Goal: Share content: Share content

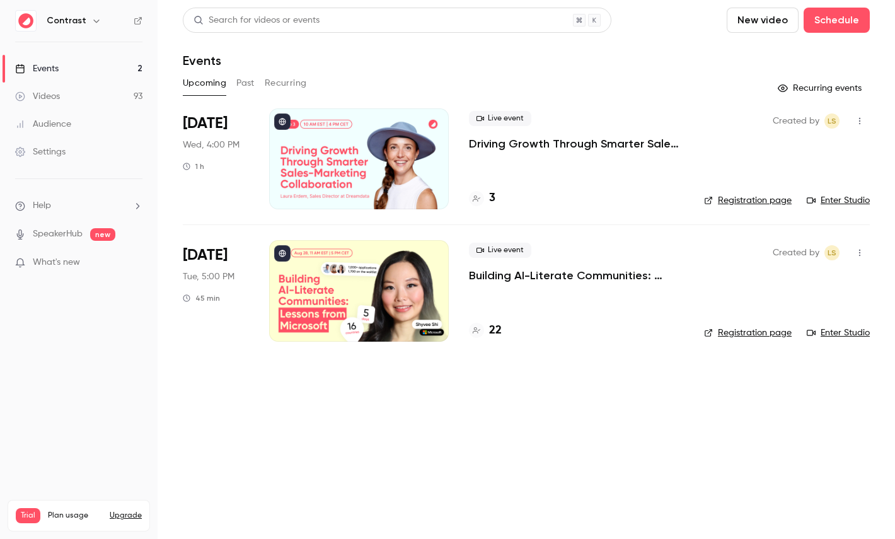
click at [80, 99] on link "Videos 93" at bounding box center [79, 97] width 158 height 28
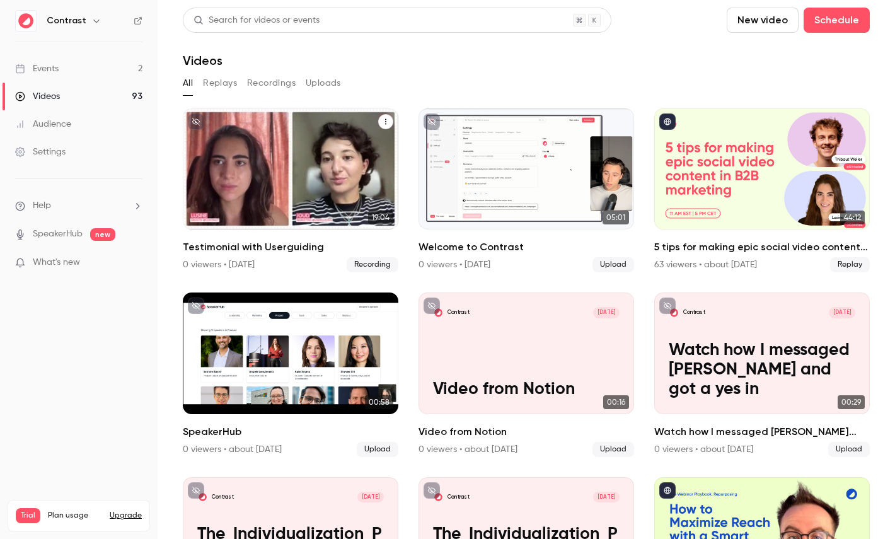
click at [282, 146] on div "Contrast Aug 7 Testimonial with Userguiding" at bounding box center [291, 168] width 216 height 121
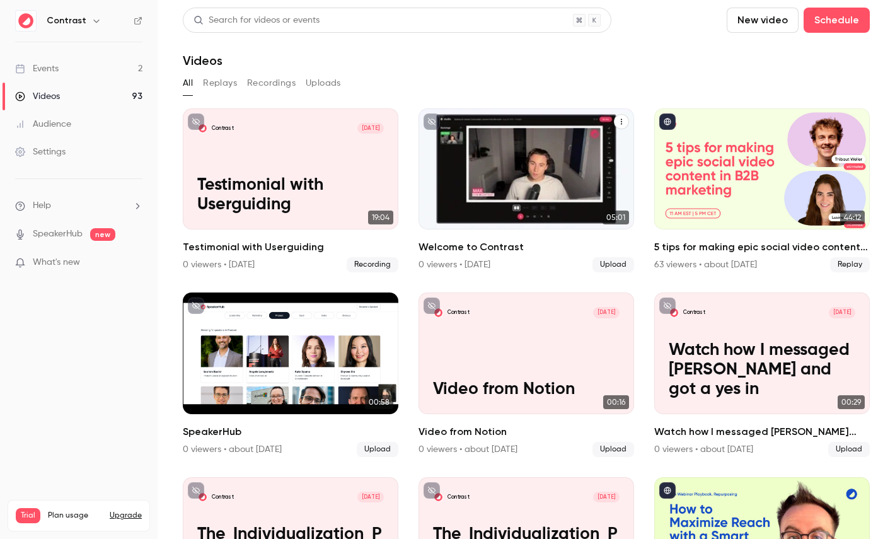
click at [619, 123] on icon "Welcome to Contrast" at bounding box center [622, 122] width 8 height 8
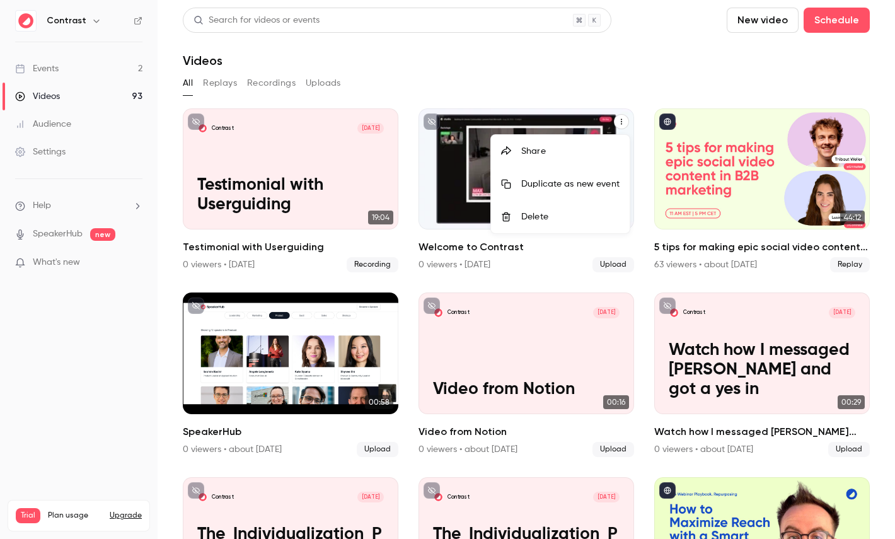
click at [544, 137] on li "Share" at bounding box center [560, 151] width 139 height 33
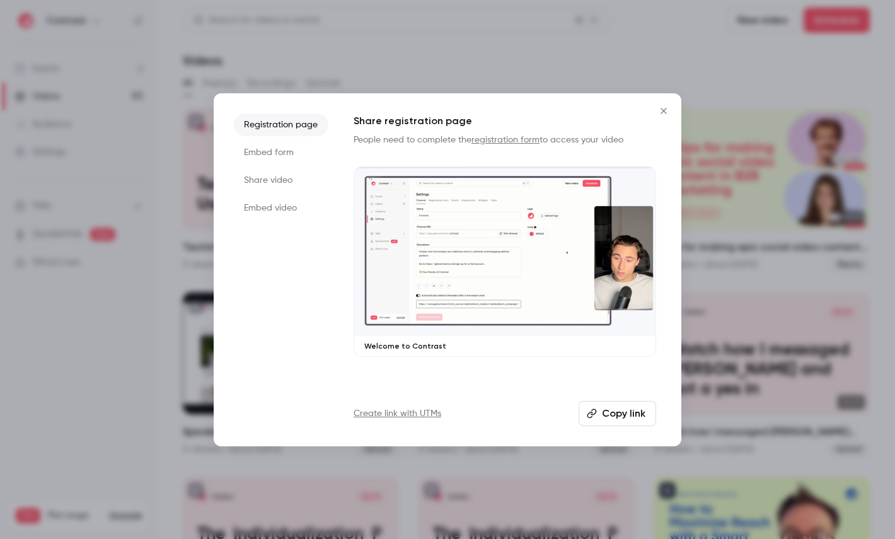
click at [277, 188] on li "Share video" at bounding box center [281, 180] width 95 height 23
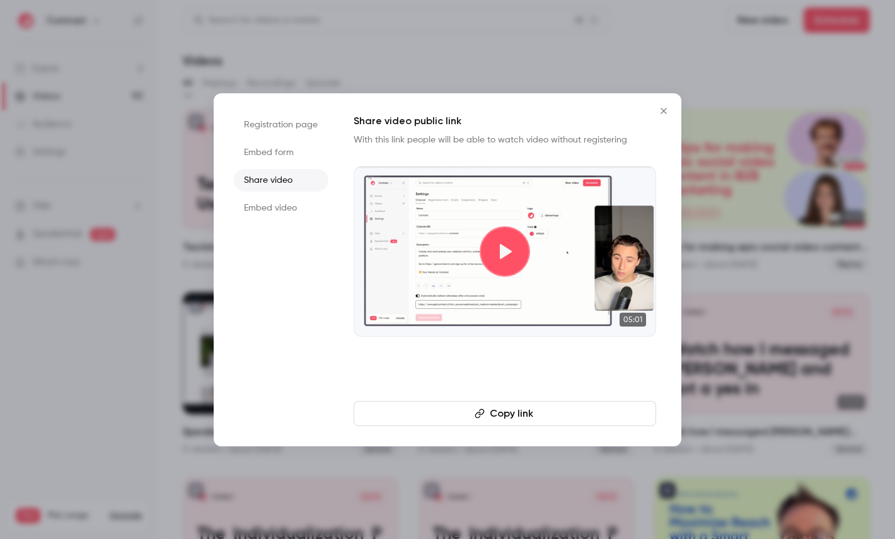
click at [439, 406] on button "Copy link" at bounding box center [505, 413] width 303 height 25
click at [100, 18] on div at bounding box center [447, 269] width 895 height 539
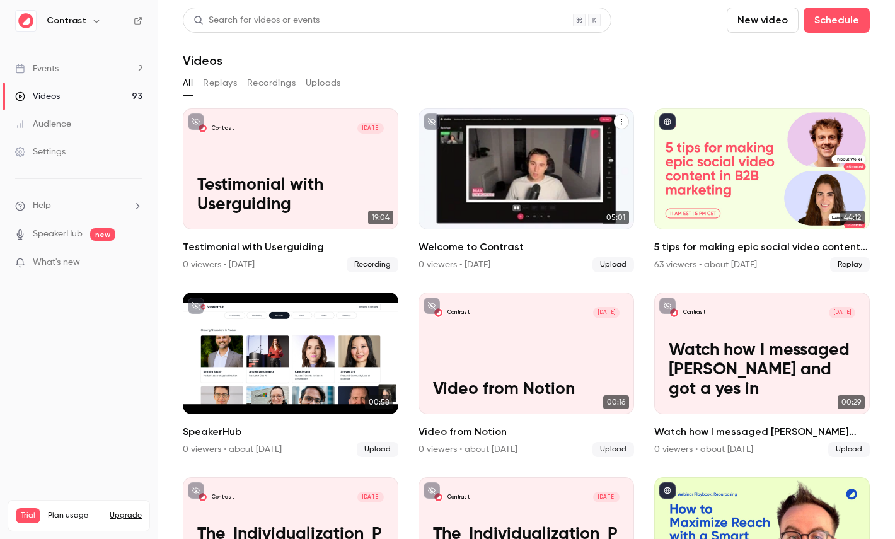
click at [93, 19] on icon "button" at bounding box center [96, 21] width 10 height 10
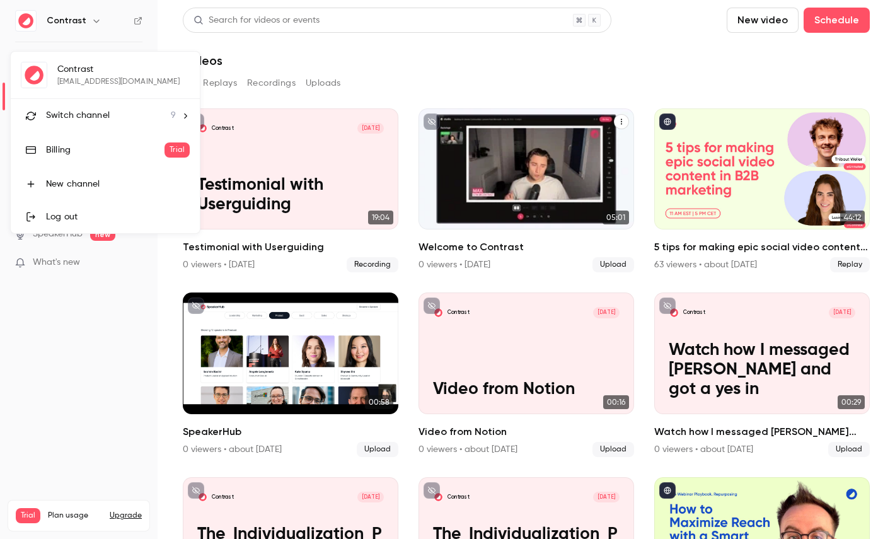
click at [91, 110] on span "Switch channel" at bounding box center [78, 115] width 64 height 13
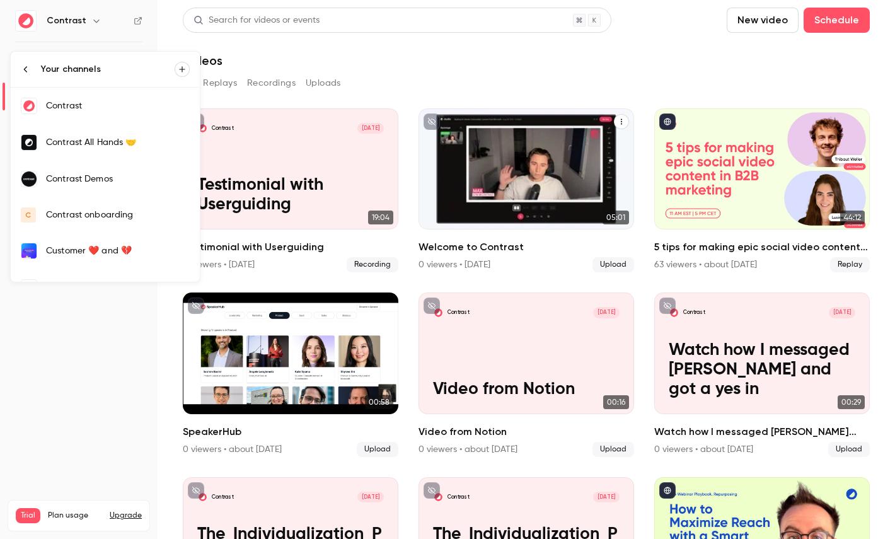
click at [97, 196] on link "Contrast Demos" at bounding box center [105, 179] width 189 height 37
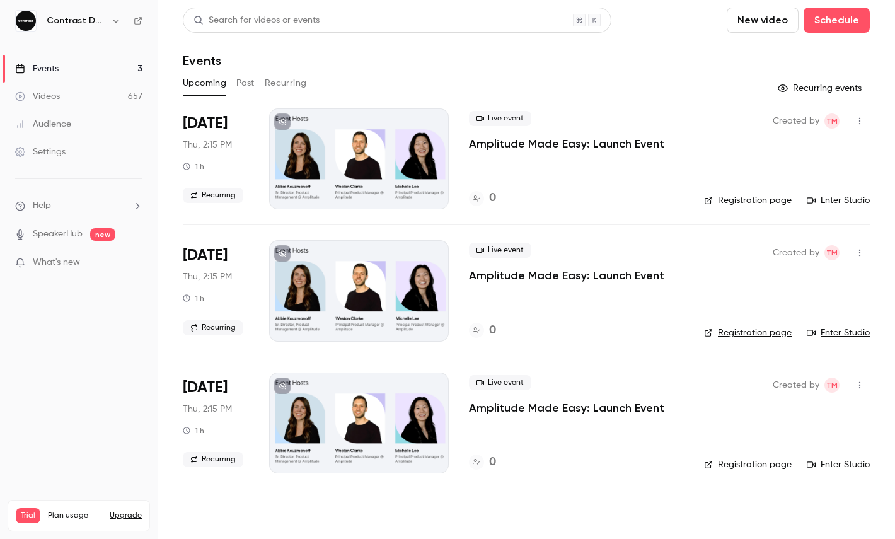
click at [106, 93] on link "Videos 657" at bounding box center [79, 97] width 158 height 28
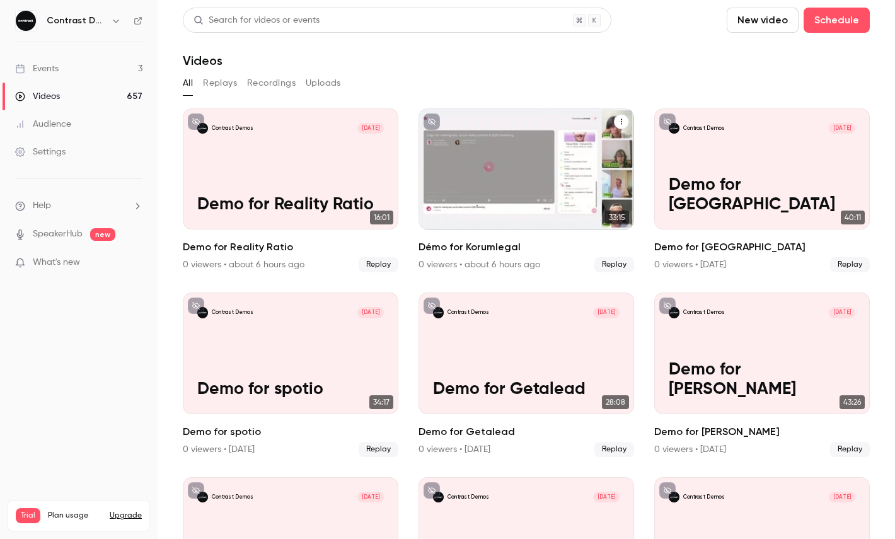
click at [620, 118] on icon "Démo for Korumlegal" at bounding box center [622, 122] width 8 height 8
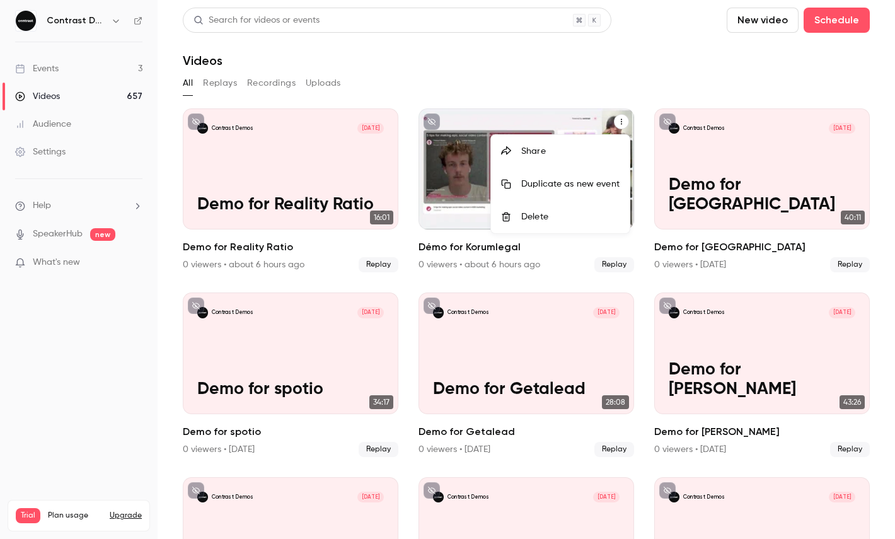
click at [547, 145] on div "Share" at bounding box center [570, 151] width 98 height 13
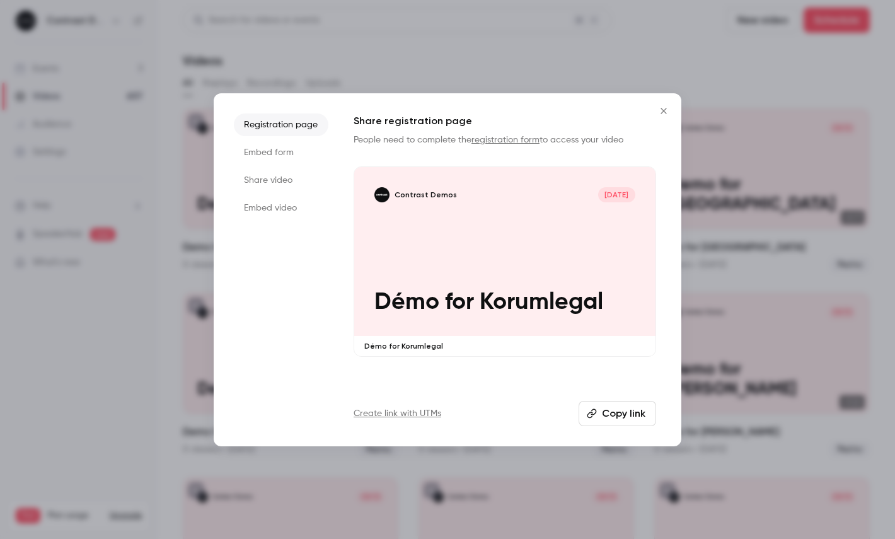
click at [294, 178] on li "Share video" at bounding box center [281, 180] width 95 height 23
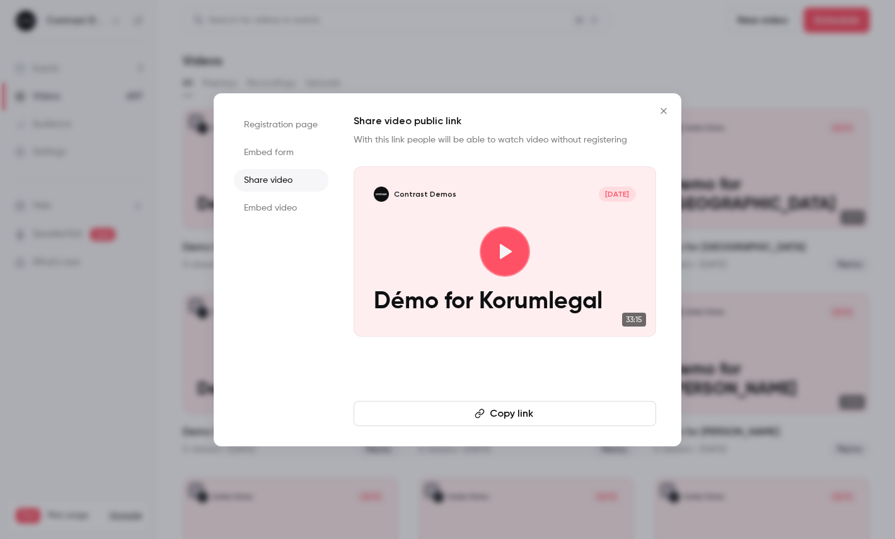
click at [503, 413] on button "Copy link" at bounding box center [505, 413] width 303 height 25
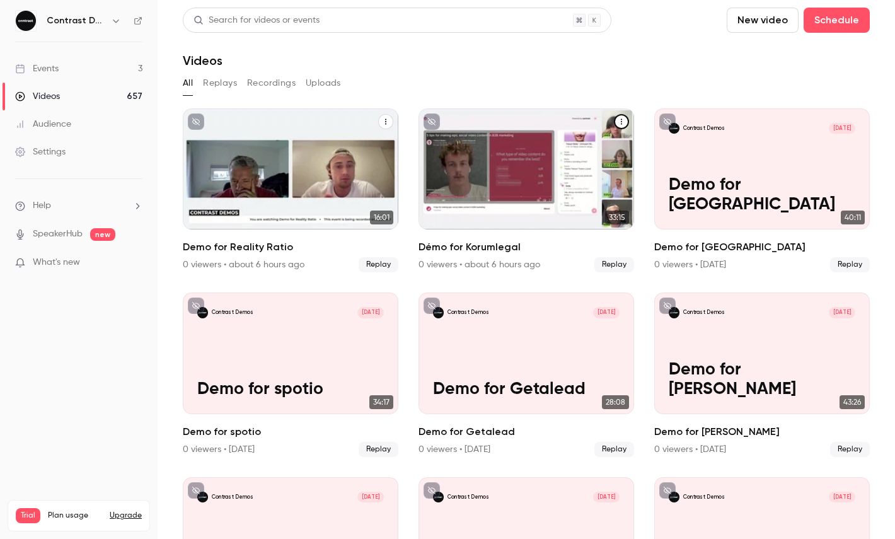
click at [384, 122] on icon "Demo for Reality Ratio" at bounding box center [386, 122] width 8 height 8
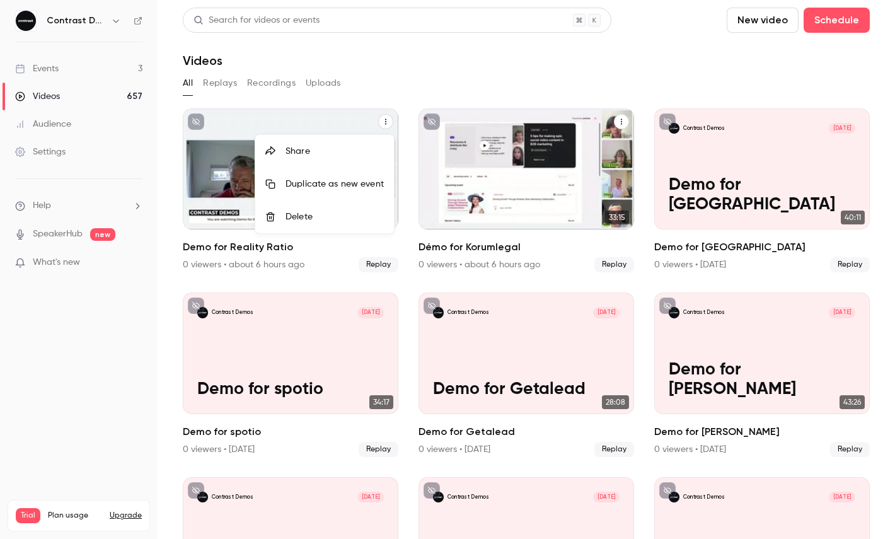
click at [344, 140] on li "Share" at bounding box center [324, 151] width 139 height 33
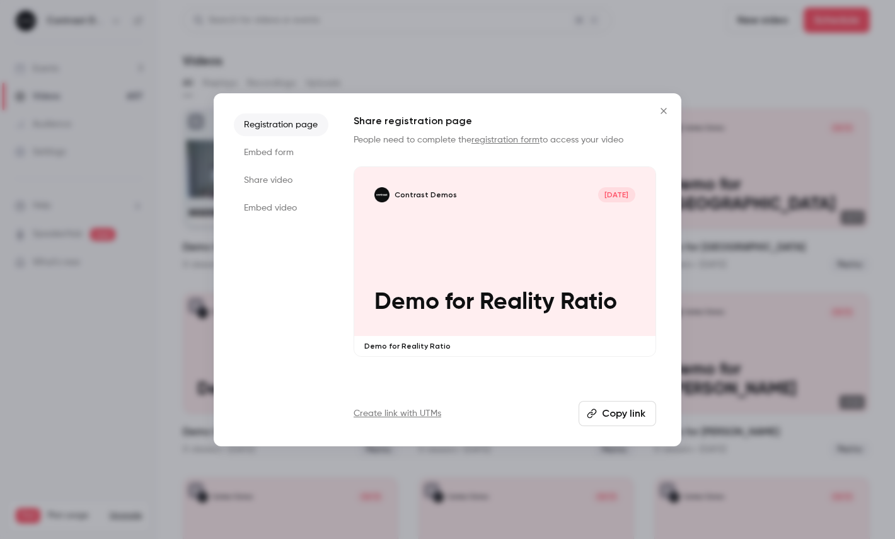
click at [276, 172] on li "Share video" at bounding box center [281, 180] width 95 height 23
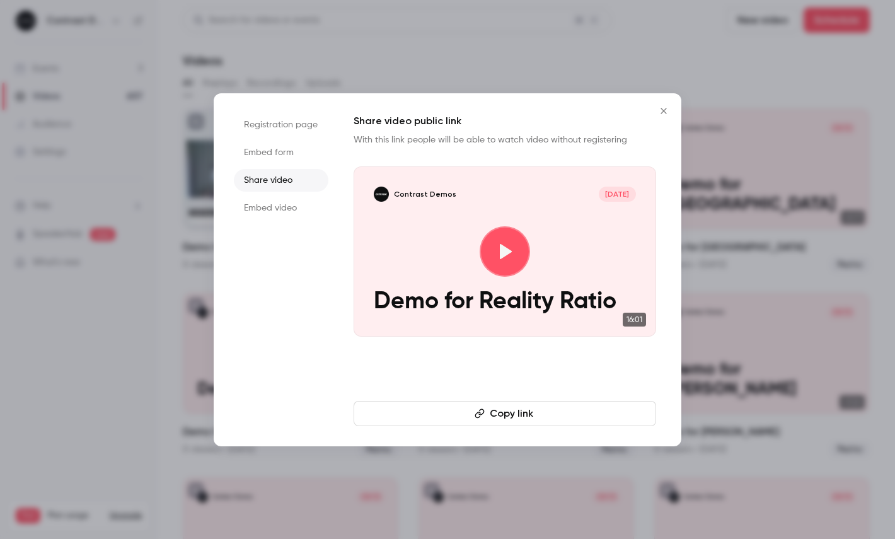
click at [412, 407] on button "Copy link" at bounding box center [505, 413] width 303 height 25
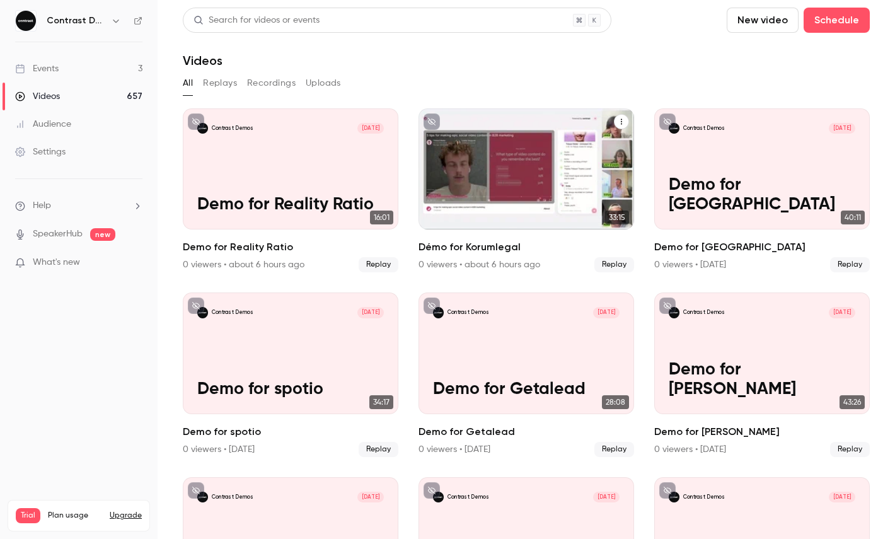
click at [116, 25] on icon "button" at bounding box center [116, 21] width 10 height 10
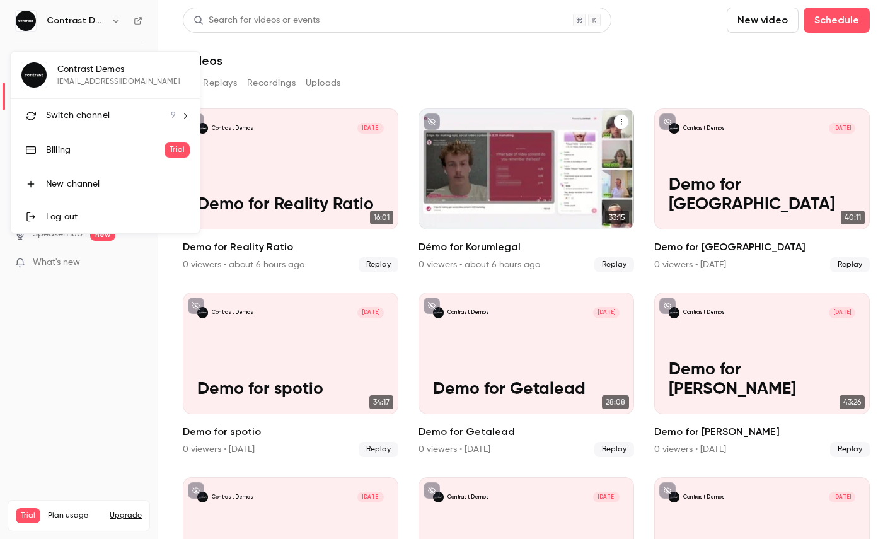
click at [116, 107] on li "Switch channel 9" at bounding box center [105, 115] width 189 height 33
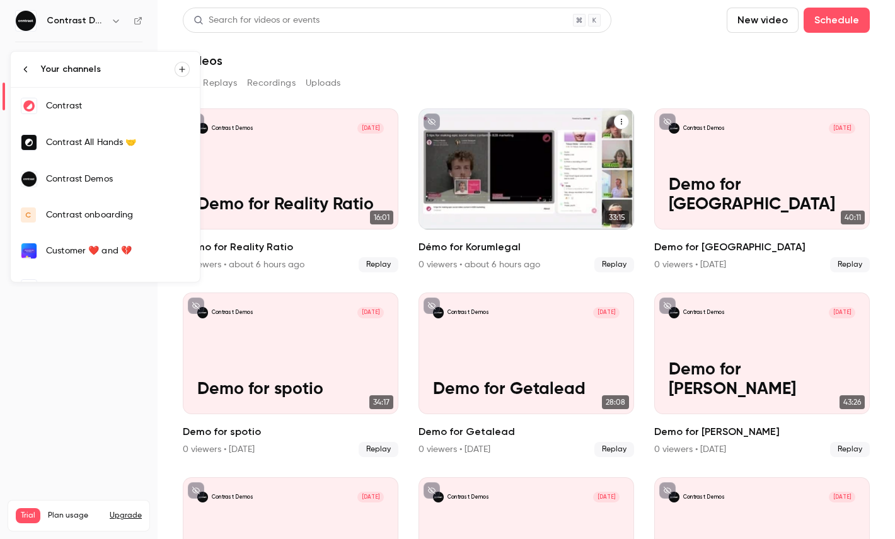
click at [91, 106] on div "Contrast" at bounding box center [118, 106] width 144 height 13
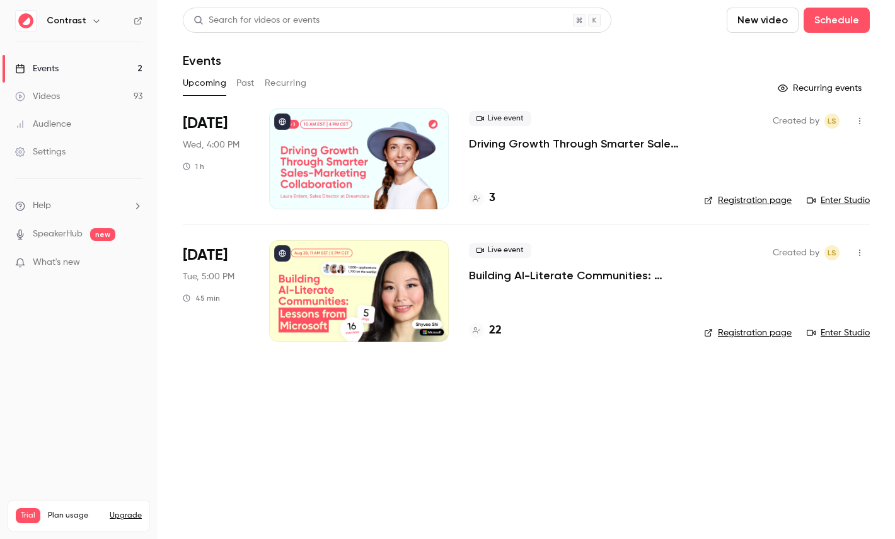
click at [105, 91] on link "Videos 93" at bounding box center [79, 97] width 158 height 28
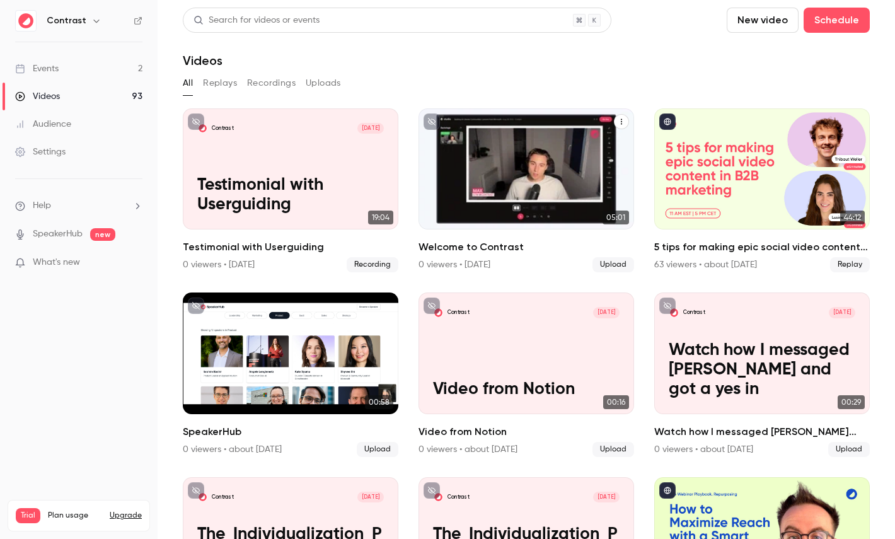
click at [624, 124] on icon "Welcome to Contrast" at bounding box center [622, 122] width 8 height 8
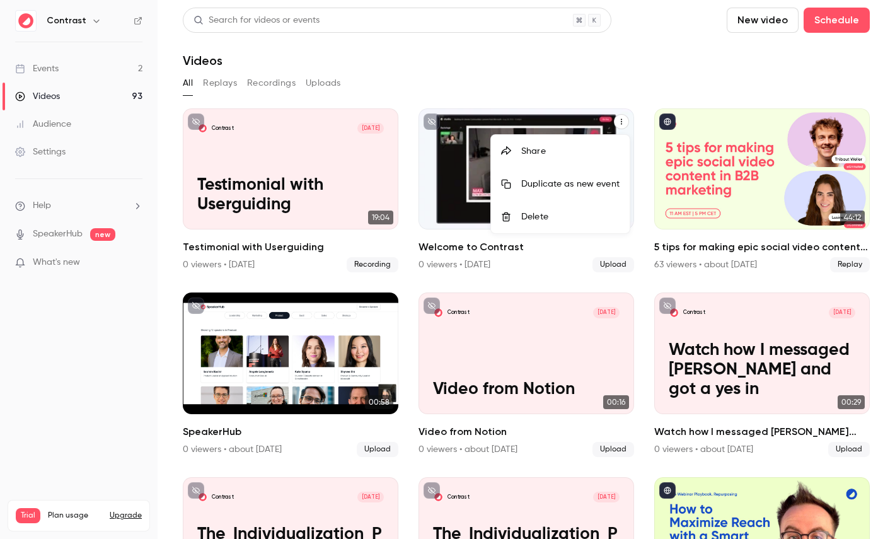
click at [576, 144] on li "Share" at bounding box center [560, 151] width 139 height 33
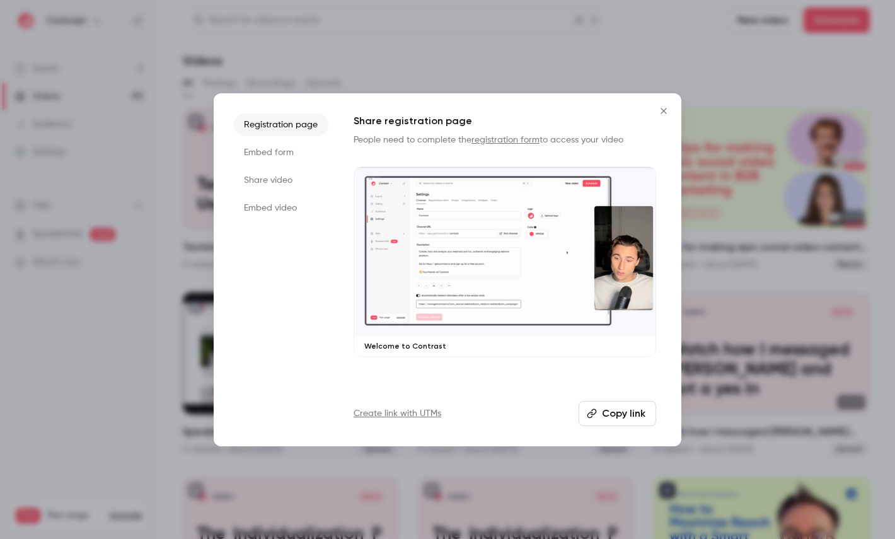
click at [274, 185] on li "Share video" at bounding box center [281, 180] width 95 height 23
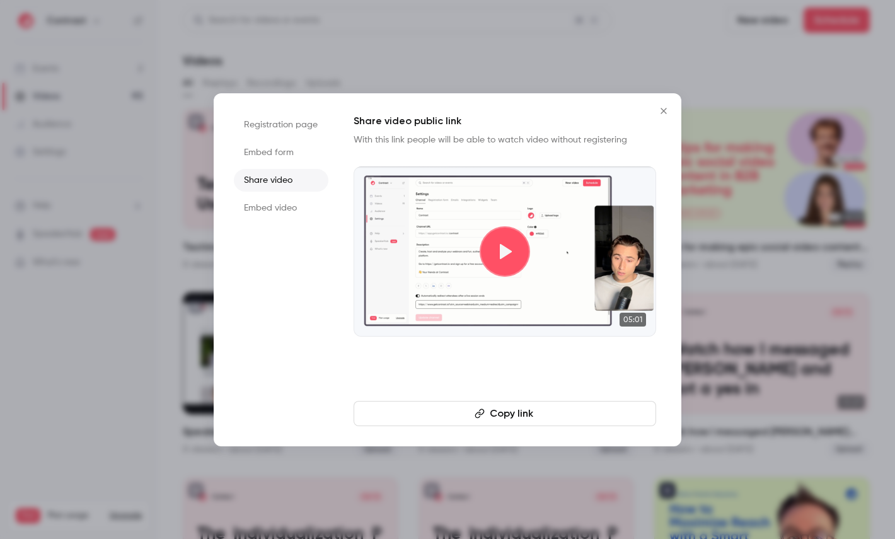
click at [475, 418] on icon "button" at bounding box center [480, 414] width 10 height 10
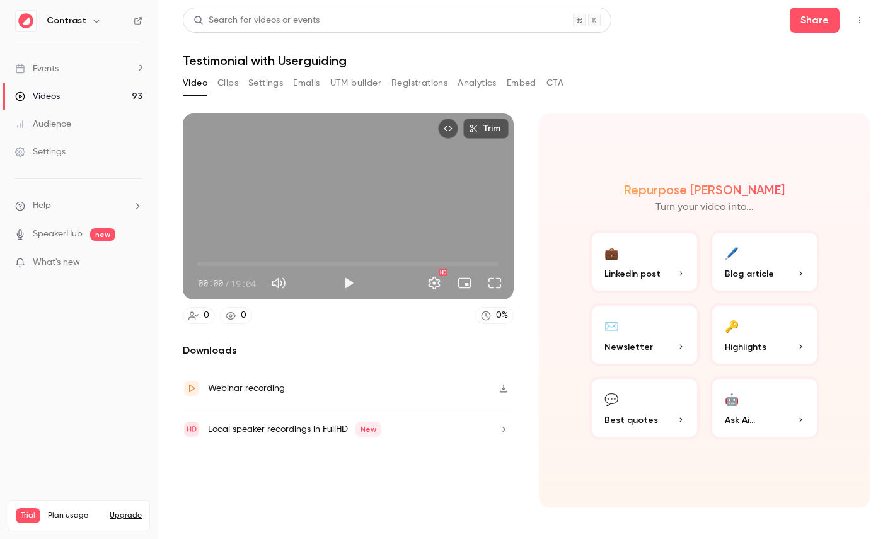
click at [91, 19] on icon "button" at bounding box center [96, 21] width 10 height 10
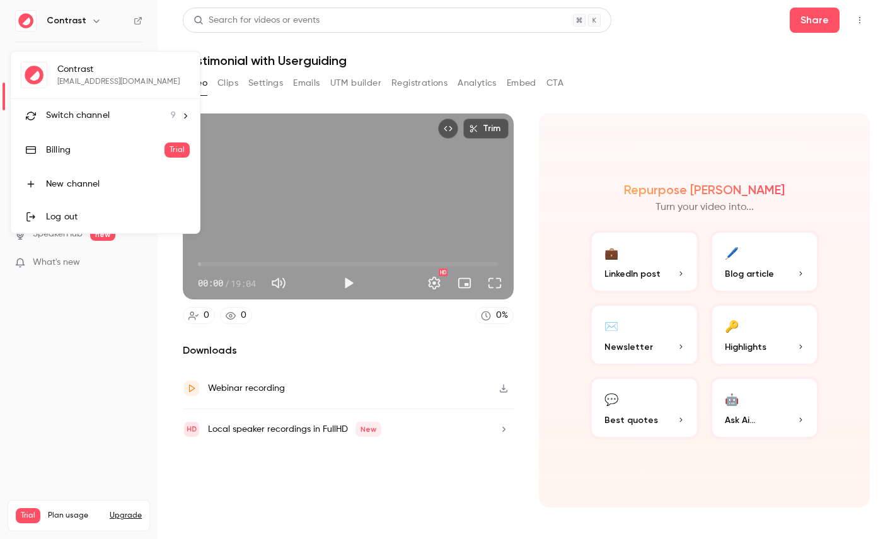
click at [82, 120] on span "Switch channel" at bounding box center [78, 115] width 64 height 13
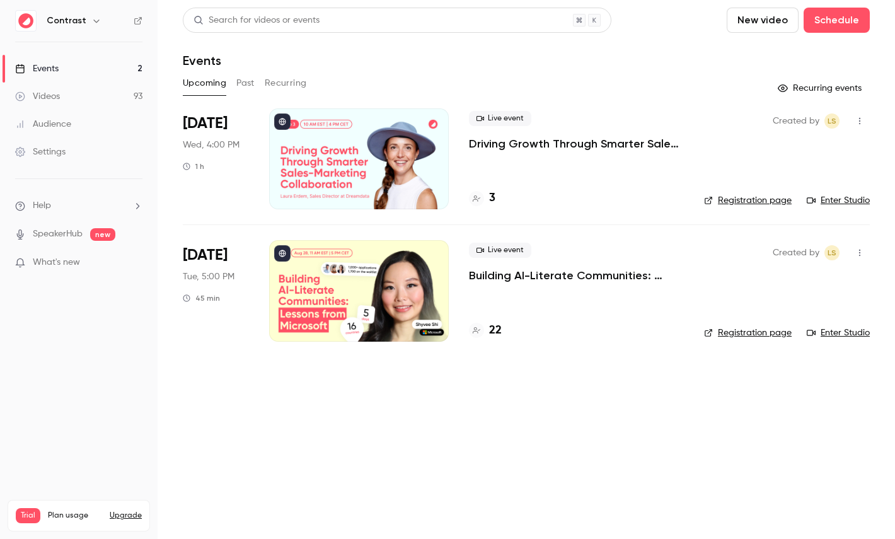
click at [356, 153] on div at bounding box center [359, 158] width 180 height 101
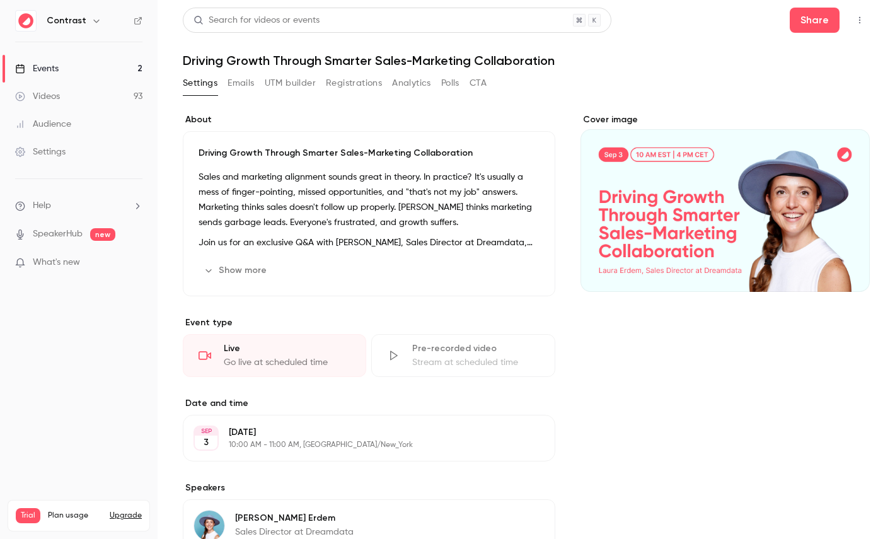
click at [363, 75] on button "Registrations" at bounding box center [354, 83] width 56 height 20
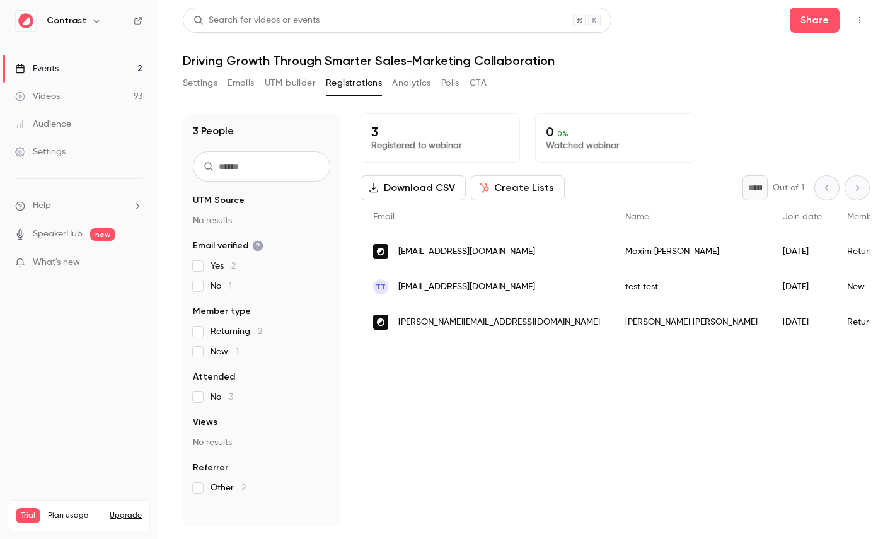
click at [494, 181] on button "Create Lists" at bounding box center [518, 187] width 94 height 25
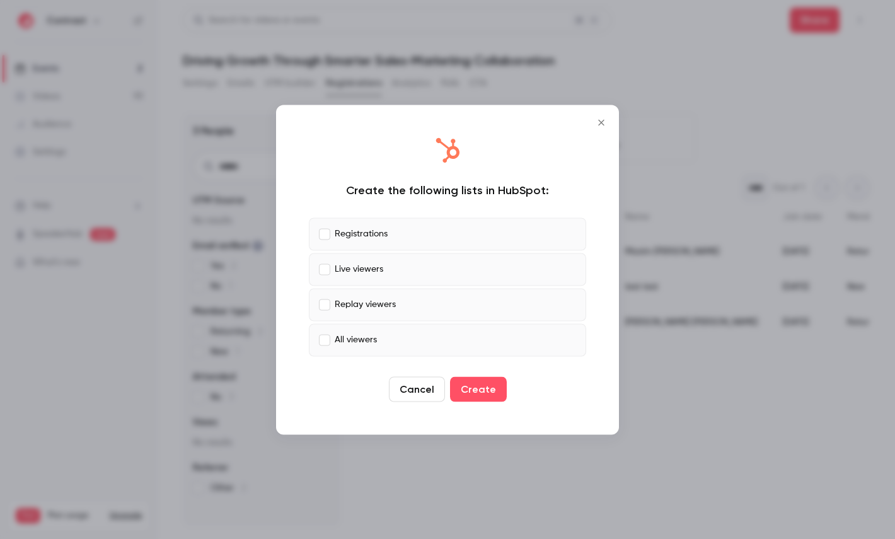
click at [373, 237] on p "Registrations" at bounding box center [361, 234] width 53 height 13
click at [373, 267] on p "Live viewers" at bounding box center [359, 269] width 49 height 13
click at [387, 235] on p "Registrations" at bounding box center [361, 234] width 53 height 13
click at [387, 258] on label "Live viewers" at bounding box center [447, 269] width 277 height 33
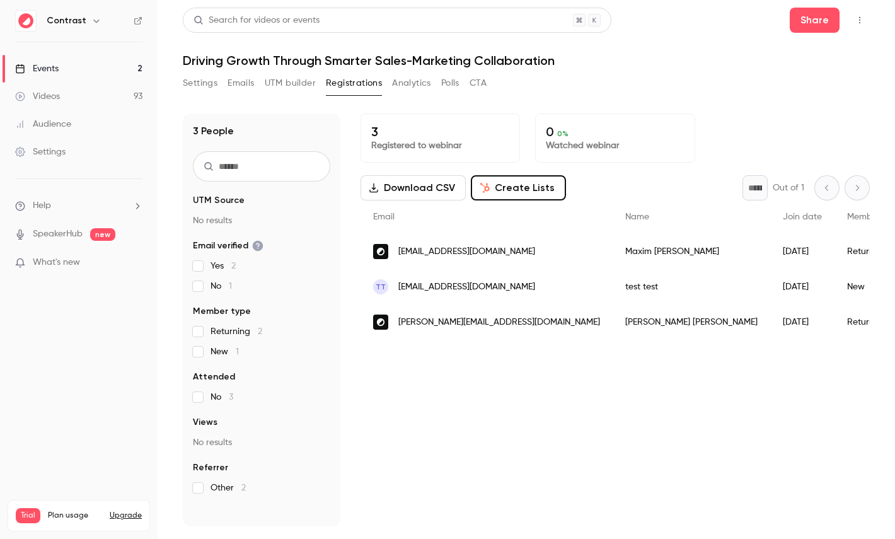
click at [69, 70] on link "Events 2" at bounding box center [79, 69] width 158 height 28
